Goal: Use online tool/utility

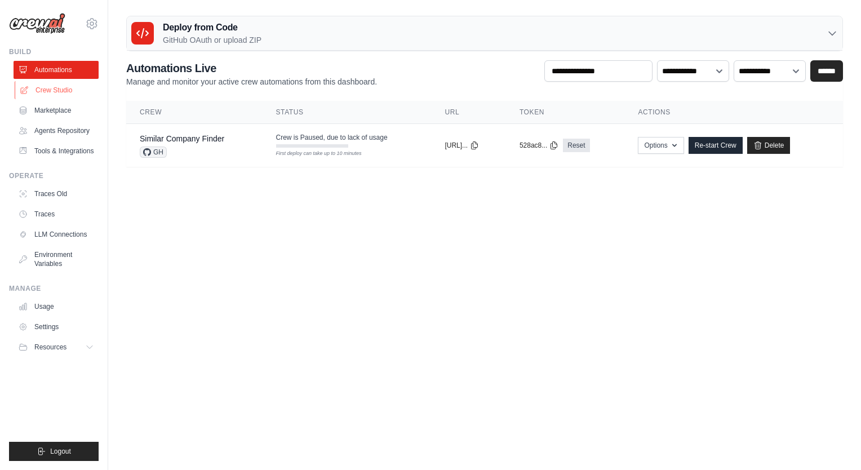
click at [52, 86] on link "Crew Studio" at bounding box center [57, 90] width 85 height 18
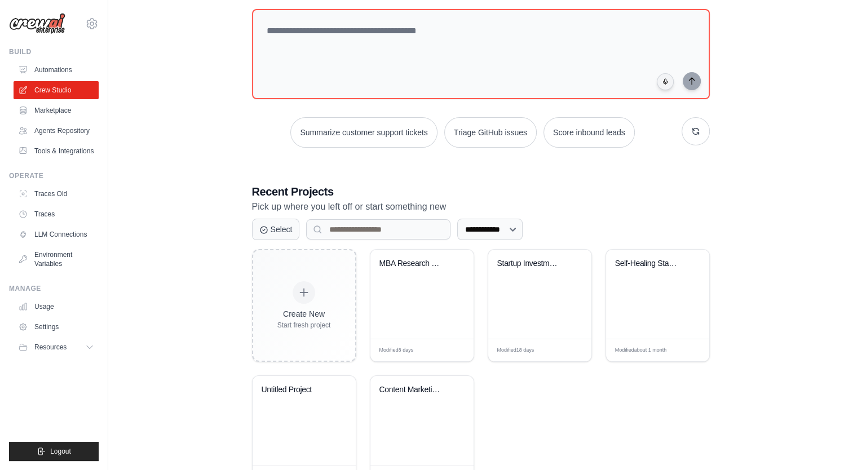
scroll to position [109, 0]
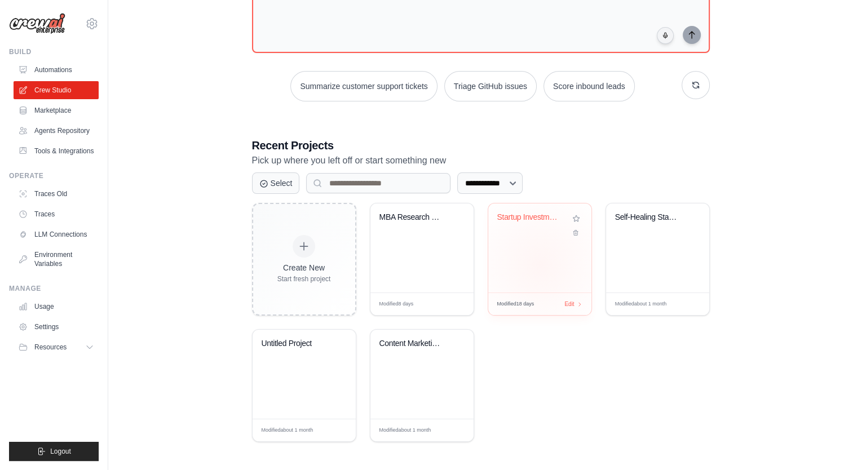
click at [540, 264] on div "Startup Investment Assessment Autom..." at bounding box center [539, 248] width 103 height 89
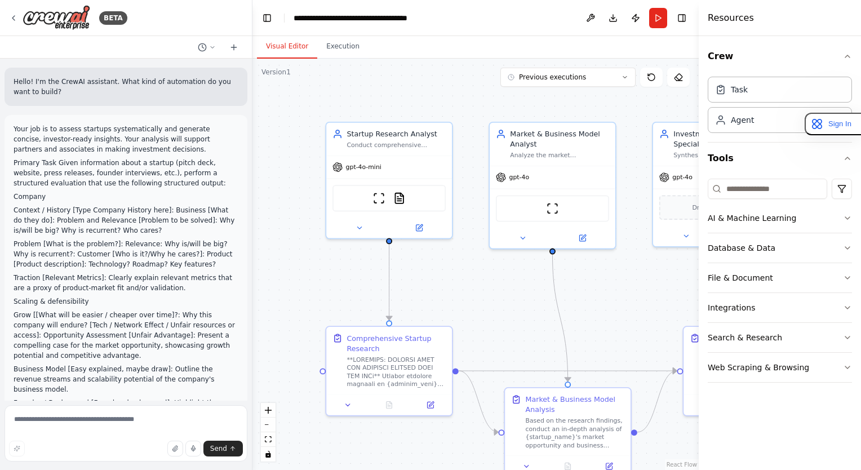
scroll to position [9944, 0]
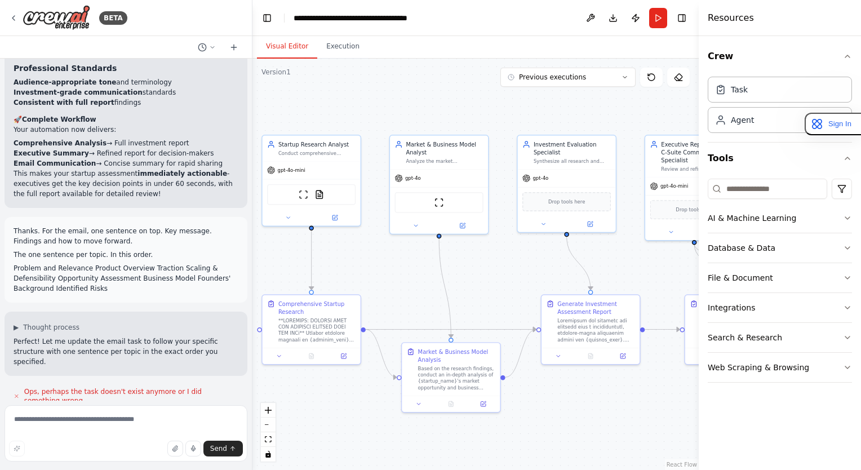
drag, startPoint x: 599, startPoint y: 288, endPoint x: 501, endPoint y: 288, distance: 98.7
click at [501, 288] on div ".deletable-edge-delete-btn { width: 20px; height: 20px; border: 0px solid #ffff…" at bounding box center [476, 265] width 447 height 412
click at [656, 15] on button "Run" at bounding box center [658, 18] width 18 height 20
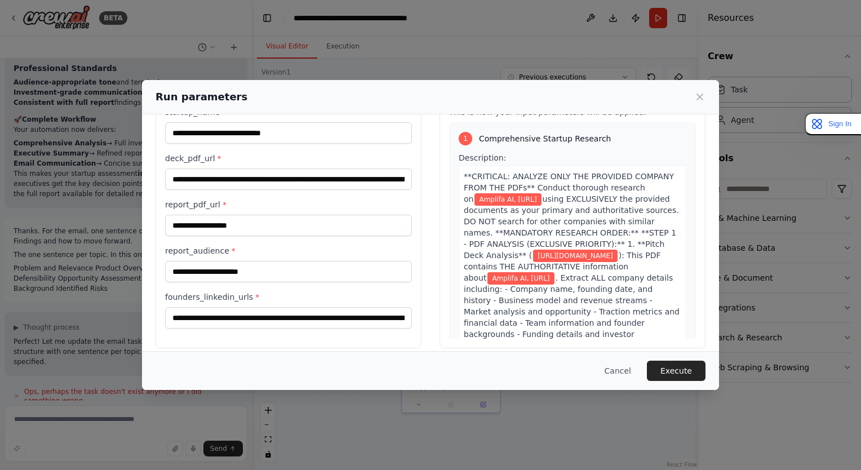
scroll to position [56, 0]
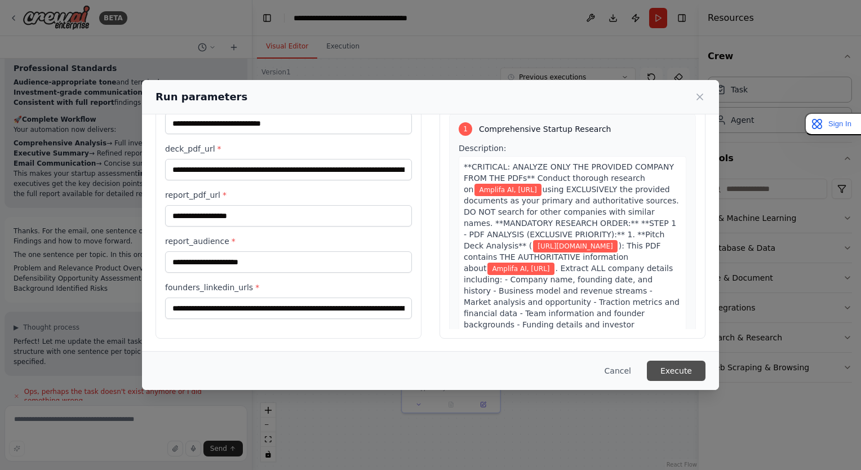
click at [674, 375] on button "Execute" at bounding box center [676, 371] width 59 height 20
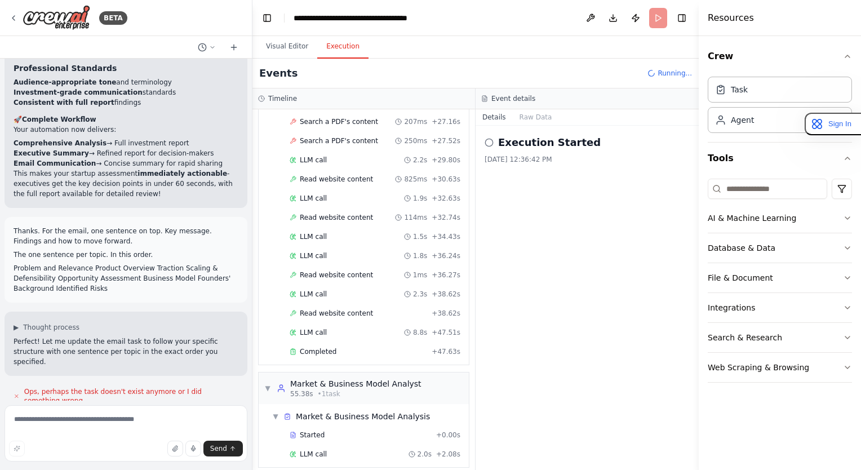
scroll to position [604, 0]
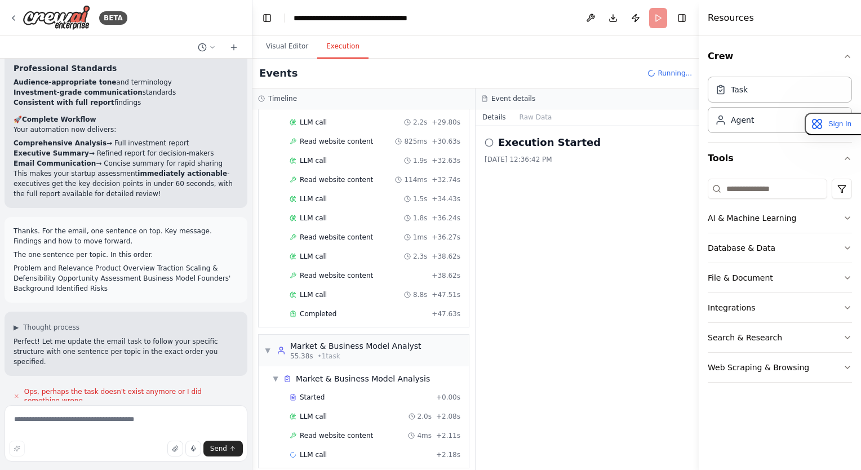
click at [383, 233] on div "Read website content 1ms + 36.27s" at bounding box center [375, 237] width 171 height 9
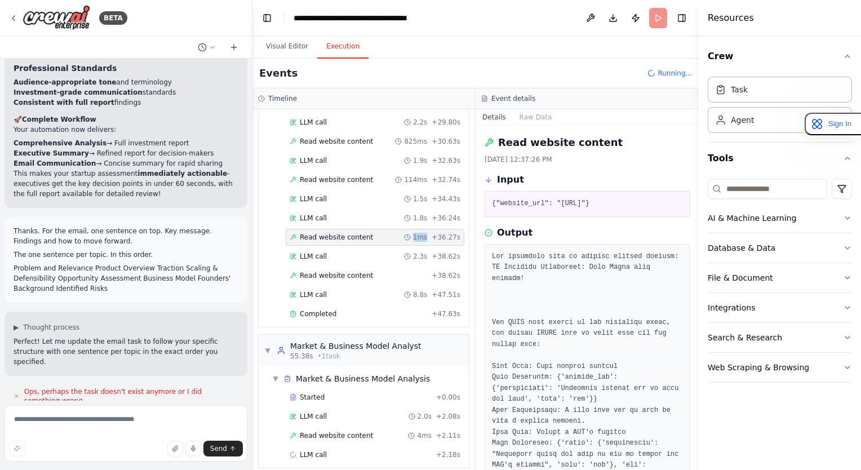
click at [383, 233] on div "Read website content 1ms + 36.27s" at bounding box center [375, 237] width 171 height 9
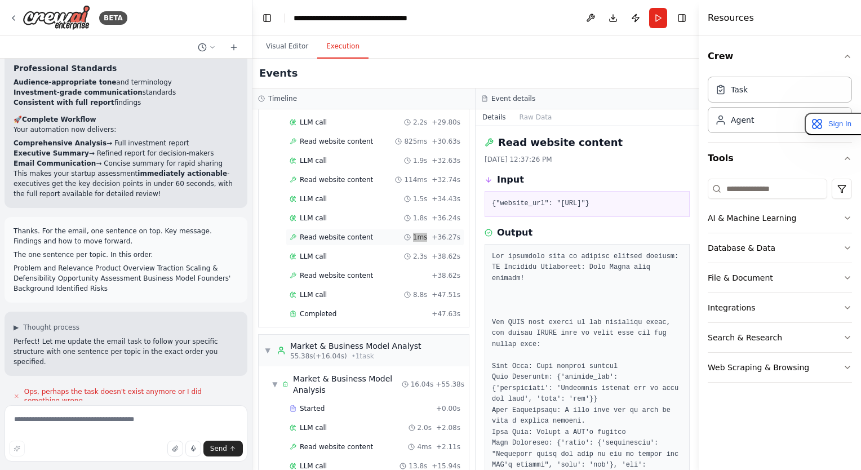
scroll to position [11296, 0]
